Goal: Transaction & Acquisition: Purchase product/service

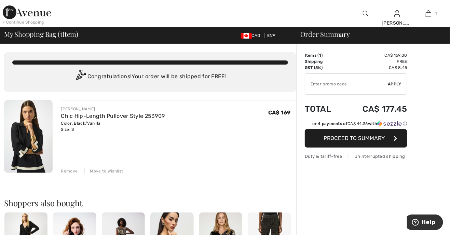
click at [41, 131] on img at bounding box center [28, 136] width 49 height 73
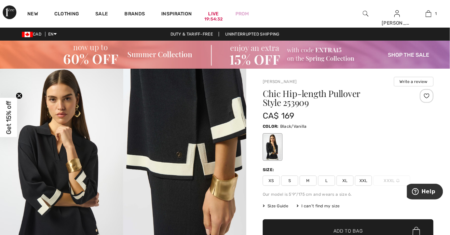
click at [278, 208] on span "Size Guide" at bounding box center [276, 206] width 26 height 6
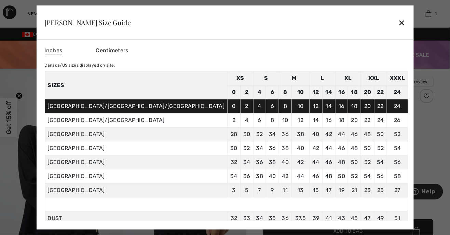
click at [266, 116] on td "8" at bounding box center [272, 120] width 13 height 14
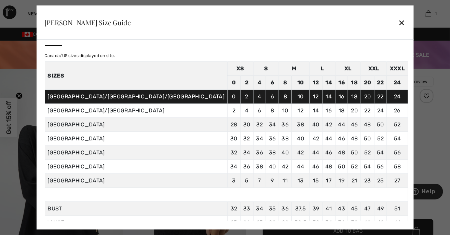
scroll to position [4, 0]
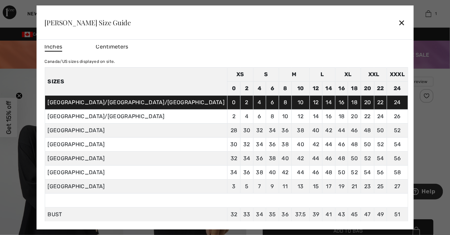
click at [398, 15] on div "✕" at bounding box center [401, 22] width 7 height 14
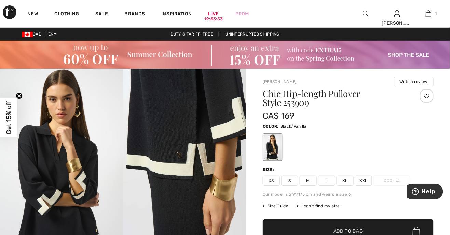
click at [309, 182] on span "M" at bounding box center [308, 181] width 17 height 10
click at [334, 233] on span "Add to Bag" at bounding box center [348, 231] width 29 height 7
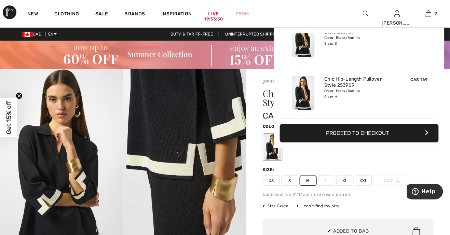
scroll to position [0, 0]
